Goal: Communication & Community: Participate in discussion

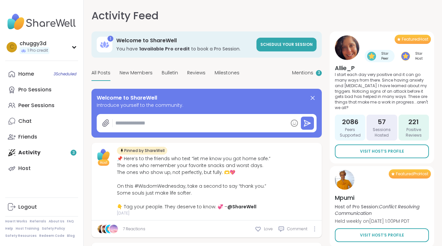
type textarea "*"
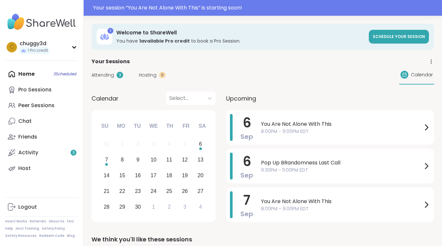
click at [30, 76] on div "Home 3 Scheduled Pro Sessions Peer Sessions Chat Friends Activity 3 Host" at bounding box center [41, 121] width 73 height 110
click at [105, 76] on span "Attending" at bounding box center [103, 75] width 23 height 7
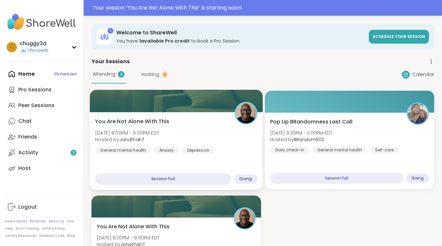
click at [153, 123] on span "You Are Not Alone With This" at bounding box center [132, 121] width 74 height 8
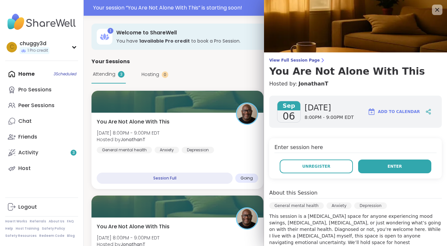
click at [397, 168] on button "Enter" at bounding box center [394, 166] width 73 height 14
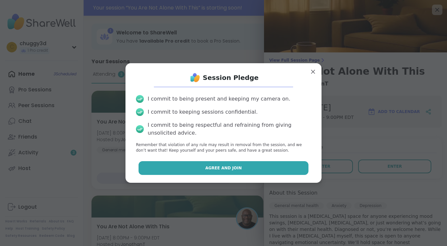
click at [244, 171] on button "Agree and Join" at bounding box center [224, 168] width 170 height 14
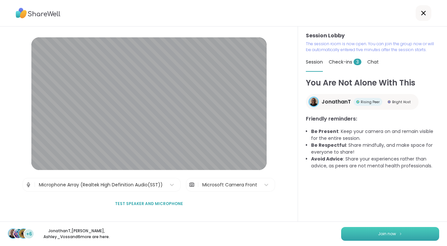
click at [387, 234] on span "Join now" at bounding box center [387, 234] width 18 height 6
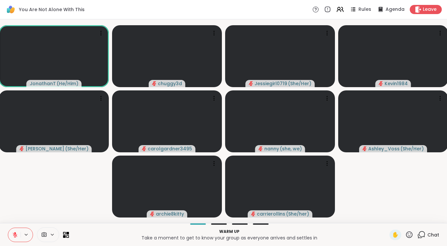
click at [54, 235] on icon at bounding box center [52, 235] width 5 height 6
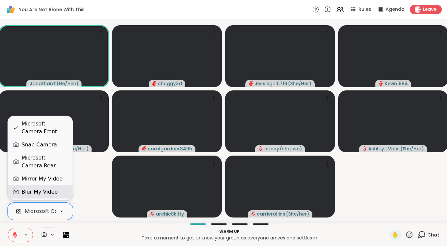
click at [51, 192] on div "Blur My Video" at bounding box center [40, 192] width 36 height 8
click at [62, 211] on icon at bounding box center [61, 211] width 3 height 1
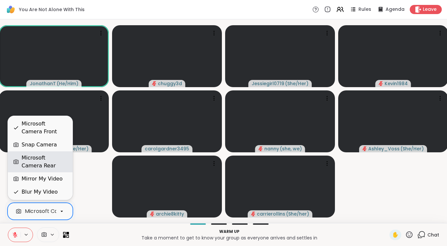
click at [28, 158] on div "Microsoft Camera Rear" at bounding box center [45, 162] width 46 height 16
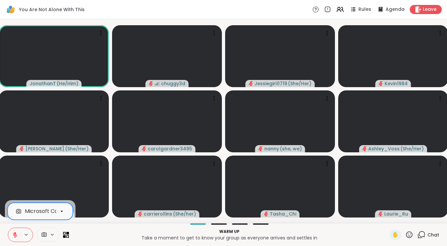
click at [52, 234] on icon at bounding box center [52, 233] width 3 height 1
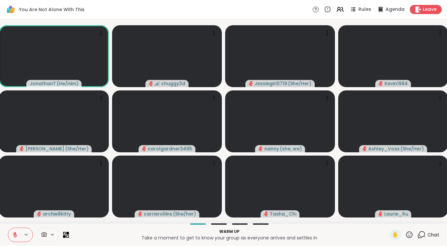
click at [52, 236] on icon at bounding box center [52, 235] width 5 height 6
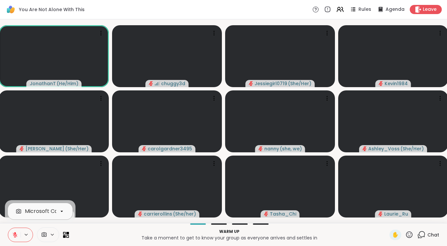
click at [62, 211] on icon at bounding box center [61, 211] width 3 height 1
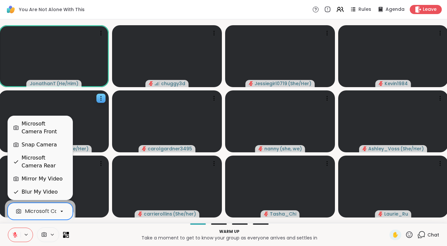
drag, startPoint x: 53, startPoint y: 177, endPoint x: 51, endPoint y: 126, distance: 50.7
click at [50, 126] on div "Microsoft Camera Front" at bounding box center [45, 128] width 46 height 16
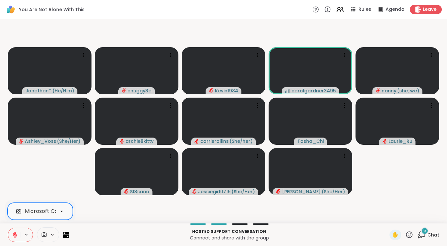
click at [421, 233] on div "5" at bounding box center [424, 230] width 7 height 7
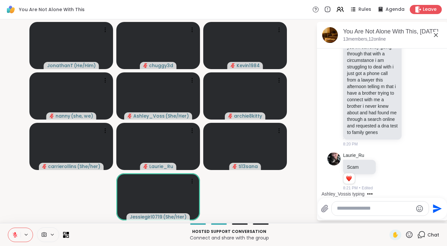
scroll to position [1806, 0]
click at [386, 169] on icon at bounding box center [387, 171] width 5 height 5
click at [387, 163] on span "❤️" at bounding box center [387, 160] width 7 height 7
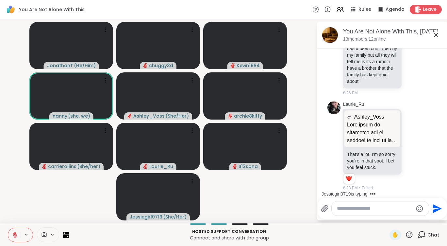
scroll to position [2904, 0]
click at [67, 233] on icon at bounding box center [67, 232] width 3 height 3
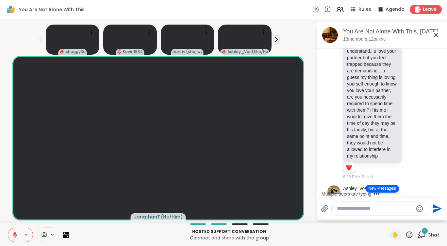
scroll to position [2920, 0]
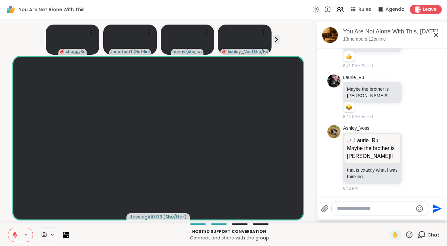
scroll to position [4642, 0]
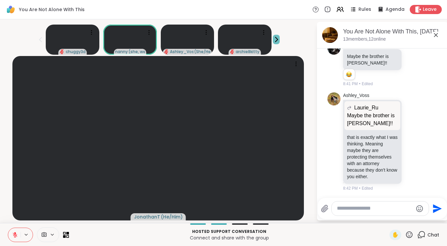
click at [274, 41] on icon at bounding box center [276, 39] width 7 height 7
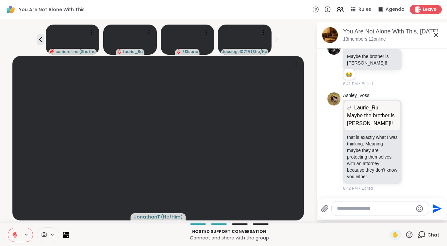
click at [274, 41] on icon at bounding box center [276, 39] width 7 height 7
click at [68, 235] on icon at bounding box center [66, 234] width 6 height 6
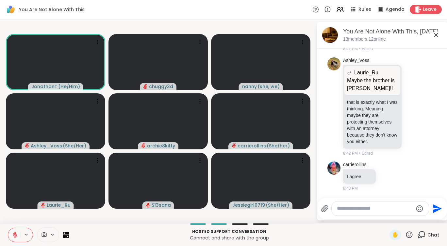
scroll to position [4716, 0]
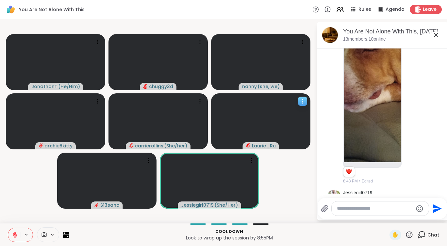
scroll to position [5294, 0]
